Goal: Task Accomplishment & Management: Use online tool/utility

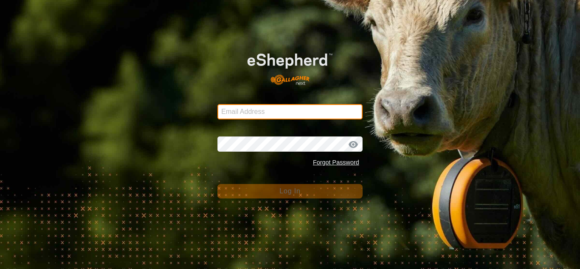
click at [276, 113] on input "Email Address" at bounding box center [289, 111] width 145 height 15
type input "[EMAIL_ADDRESS][DOMAIN_NAME]"
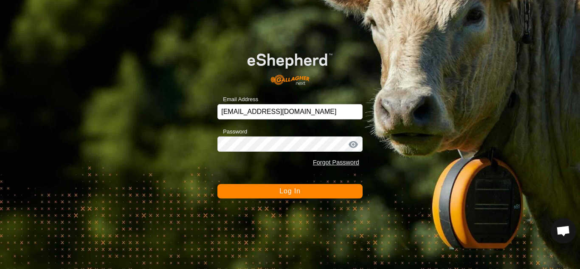
click at [296, 194] on span "Log In" at bounding box center [289, 190] width 21 height 7
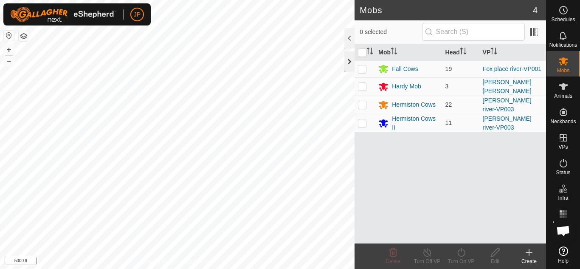
click at [351, 63] on div at bounding box center [349, 61] width 10 height 20
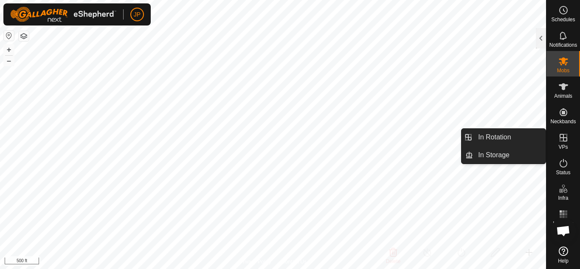
click at [566, 137] on icon at bounding box center [564, 138] width 8 height 8
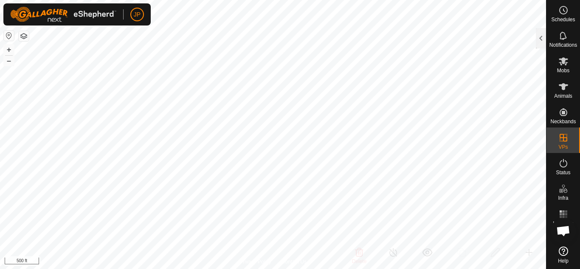
checkbox input "true"
checkbox input "false"
checkbox input "true"
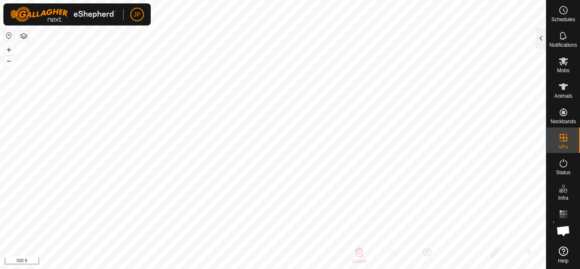
checkbox input "false"
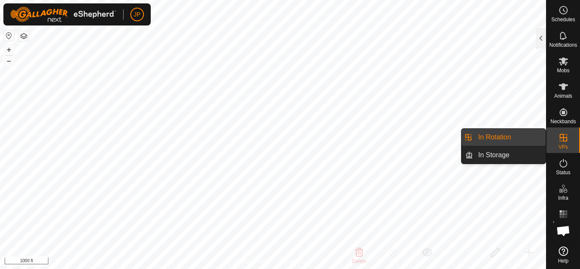
click at [527, 138] on link "In Rotation" at bounding box center [509, 137] width 73 height 17
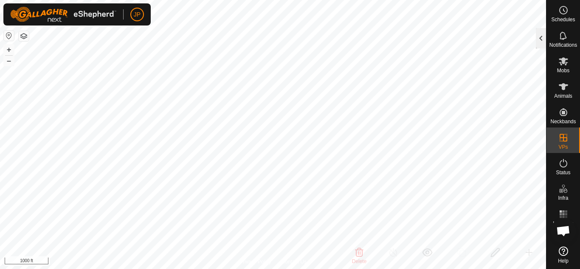
click at [538, 38] on div at bounding box center [541, 38] width 10 height 20
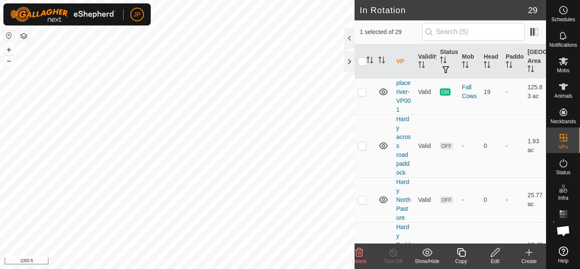
scroll to position [552, 0]
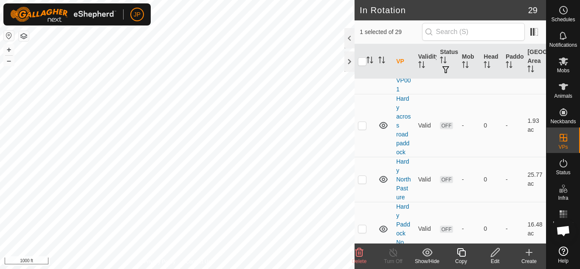
click at [463, 253] on icon at bounding box center [461, 252] width 11 height 10
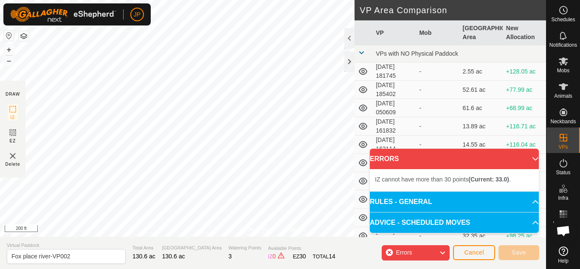
click at [361, 58] on div "Privacy Policy Contact Us Status: OFF Type: Inclusion Zone + – ⇧ i 200 ft DRAW …" at bounding box center [273, 134] width 546 height 269
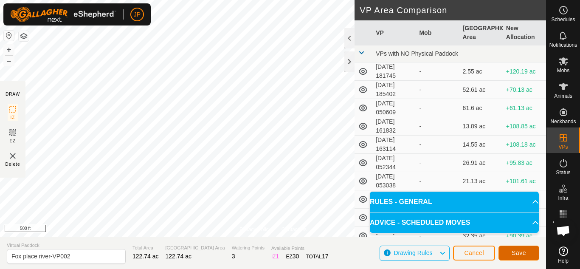
click at [515, 251] on span "Save" at bounding box center [519, 252] width 14 height 7
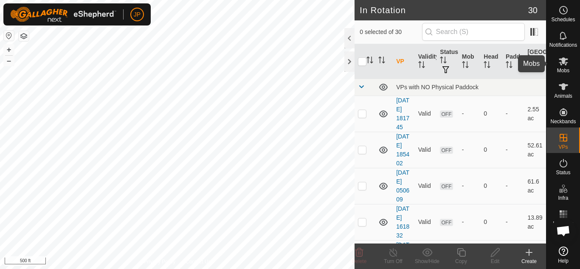
click at [564, 62] on icon at bounding box center [563, 61] width 9 height 8
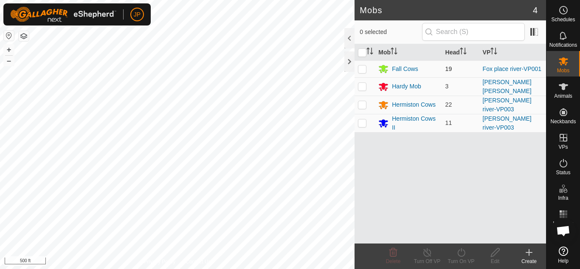
click at [361, 68] on p-checkbox at bounding box center [362, 68] width 8 height 7
checkbox input "true"
click at [461, 253] on icon at bounding box center [461, 252] width 11 height 10
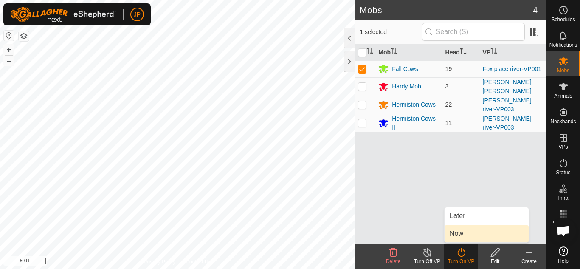
click at [459, 231] on link "Now" at bounding box center [487, 233] width 84 height 17
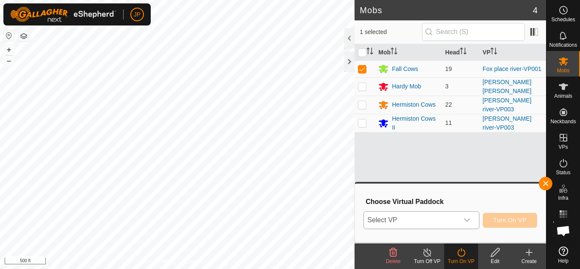
click at [460, 218] on div "dropdown trigger" at bounding box center [467, 219] width 17 height 17
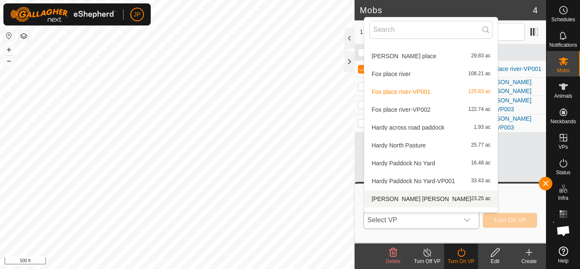
scroll to position [214, 0]
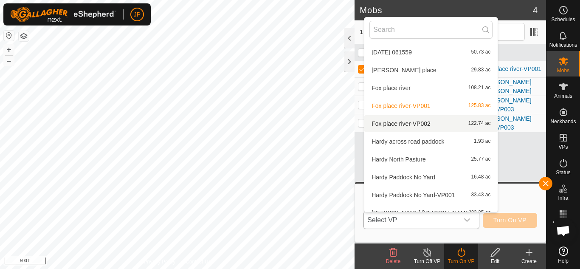
click at [412, 122] on li "Fox place river-VP002 122.74 ac" at bounding box center [430, 123] width 133 height 17
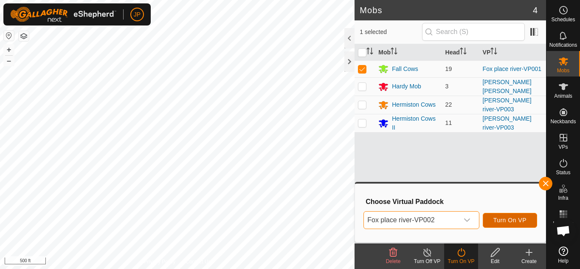
click at [511, 219] on span "Turn On VP" at bounding box center [509, 220] width 33 height 7
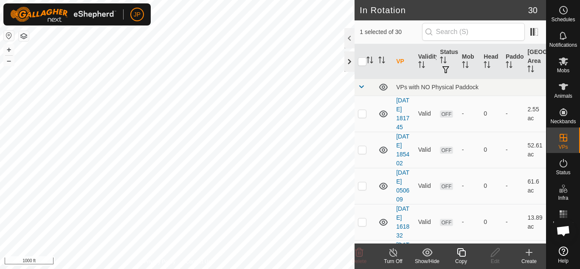
click at [350, 61] on div at bounding box center [349, 61] width 10 height 20
